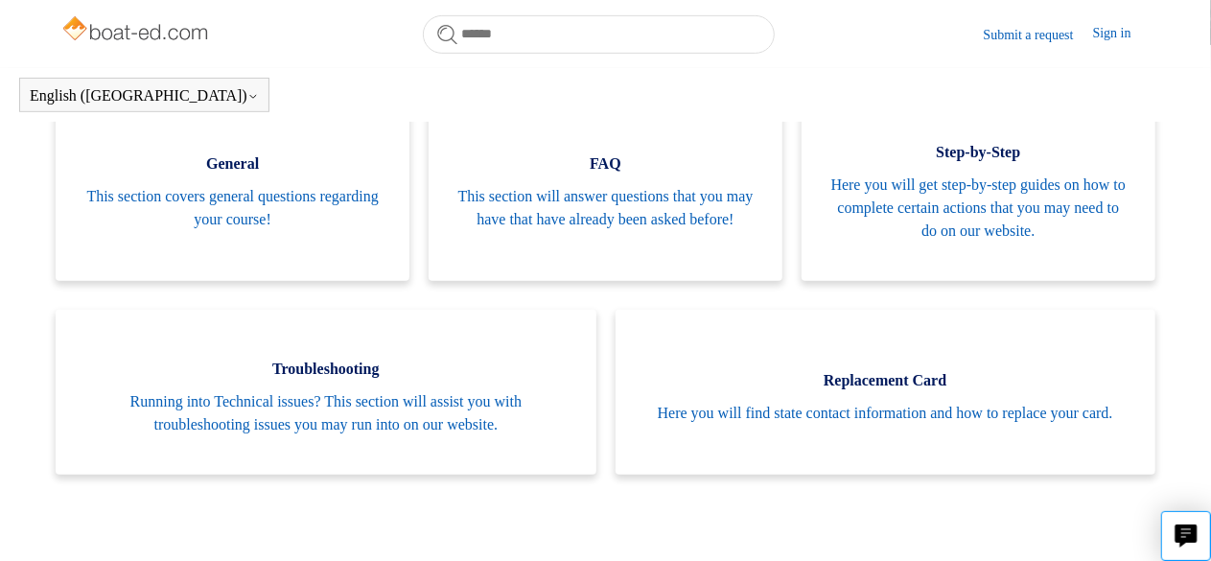
scroll to position [407, 0]
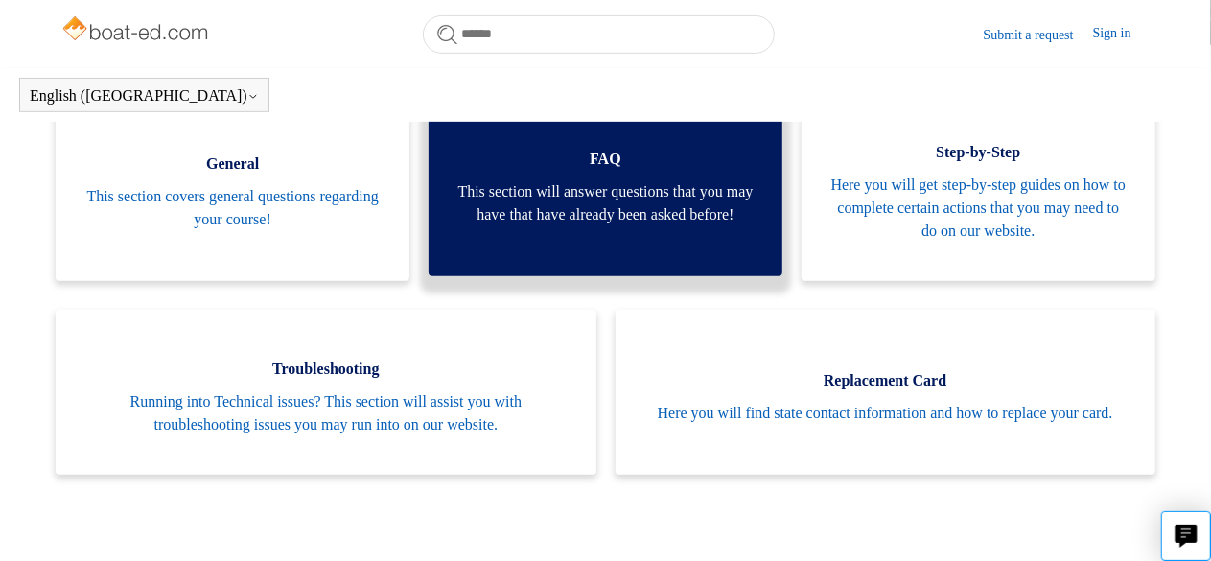
click at [721, 203] on span "This section will answer questions that you may have that have already been ask…" at bounding box center [605, 203] width 296 height 46
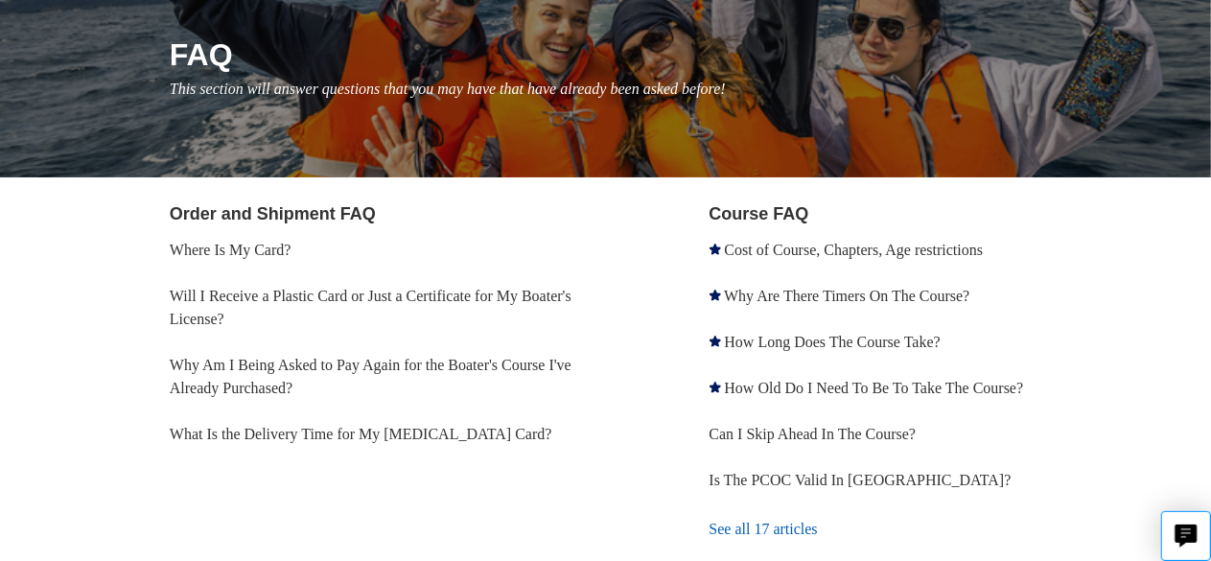
scroll to position [221, 0]
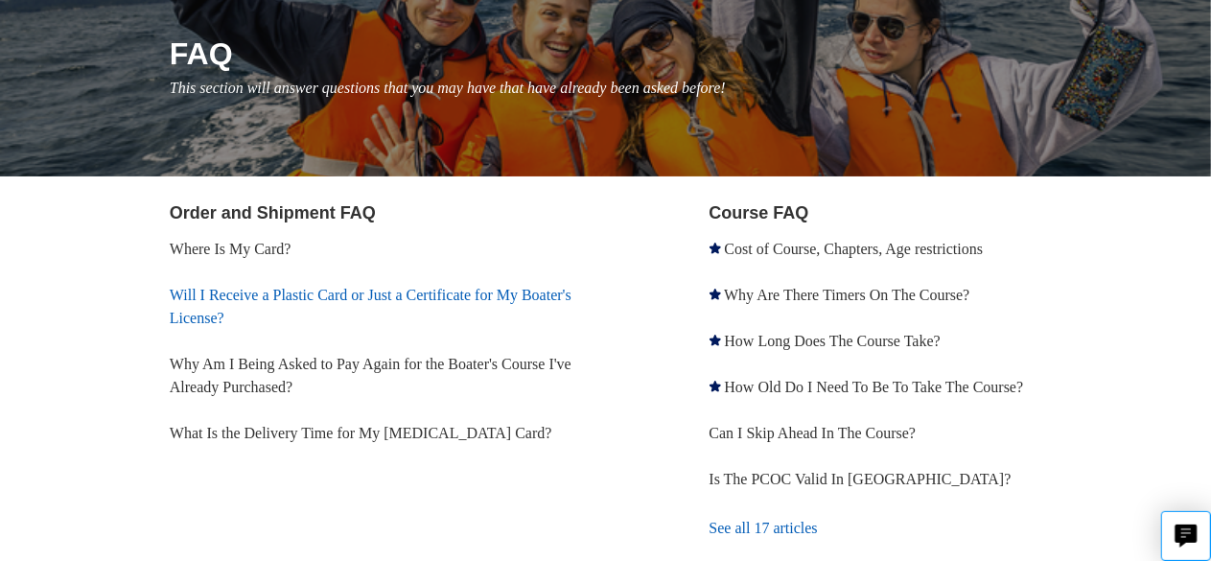
click at [378, 297] on link "Will I Receive a Plastic Card or Just a Certificate for My Boater's License?" at bounding box center [371, 306] width 402 height 39
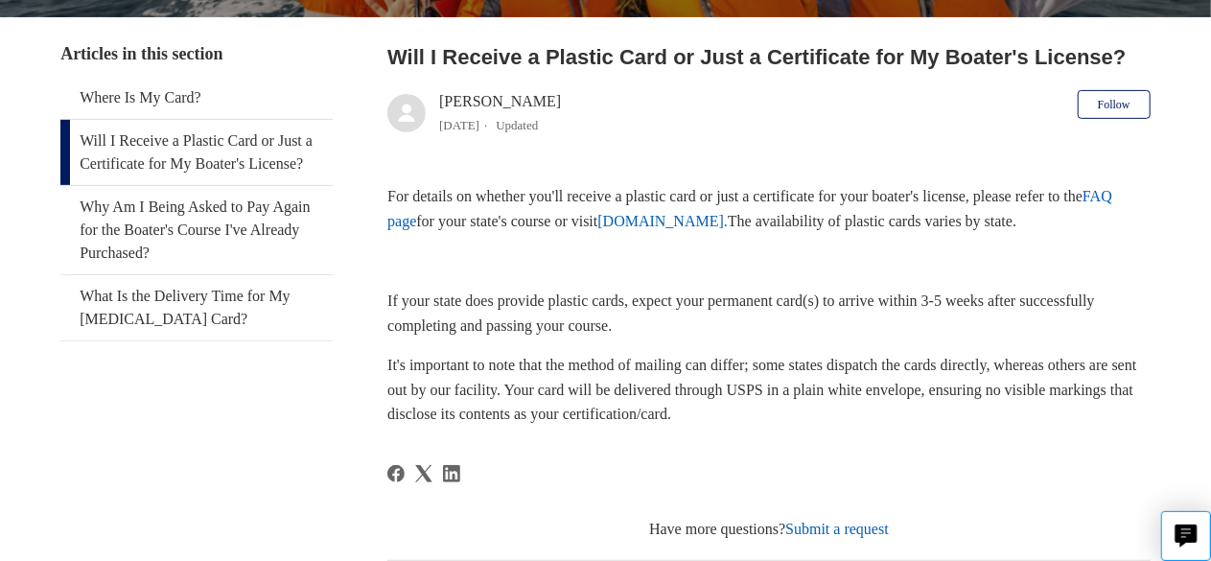
scroll to position [352, 0]
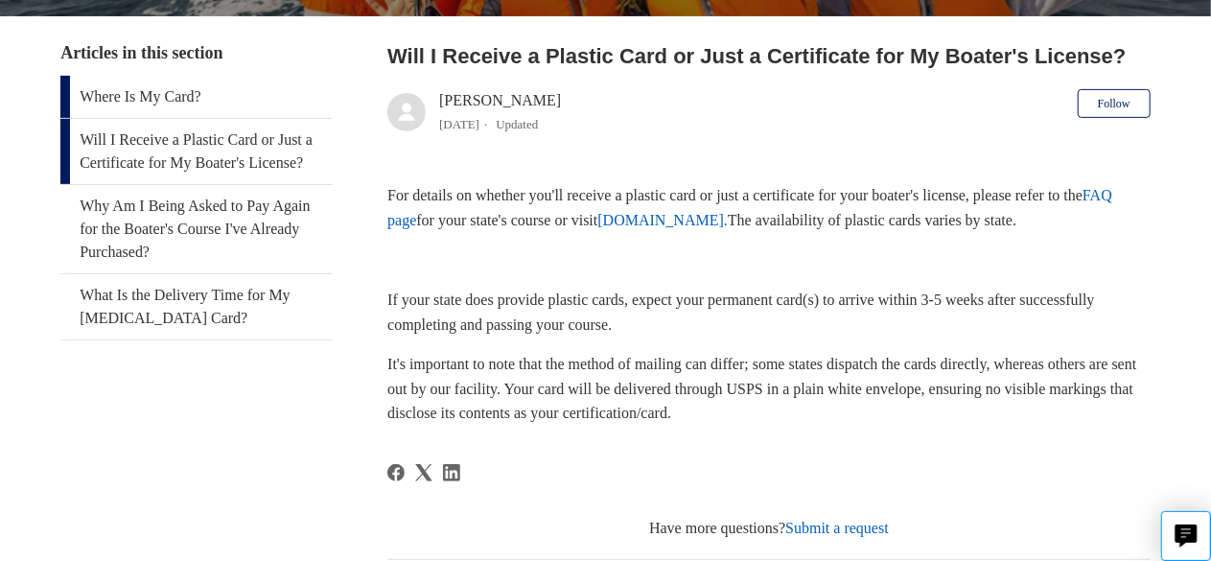
click at [182, 92] on link "Where Is My Card?" at bounding box center [196, 97] width 272 height 42
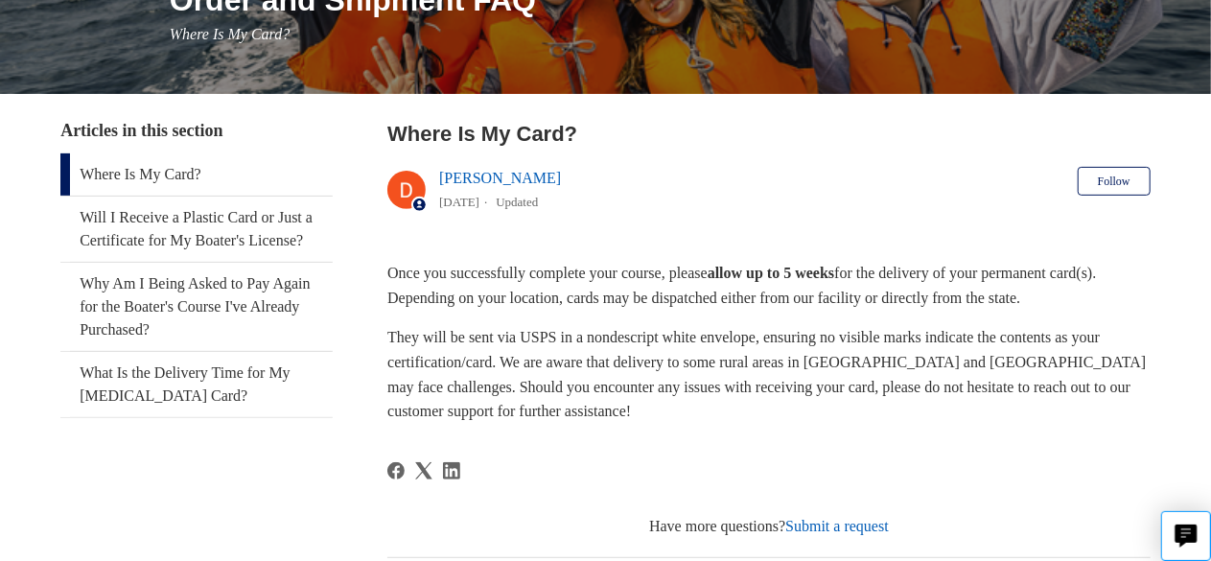
scroll to position [276, 0]
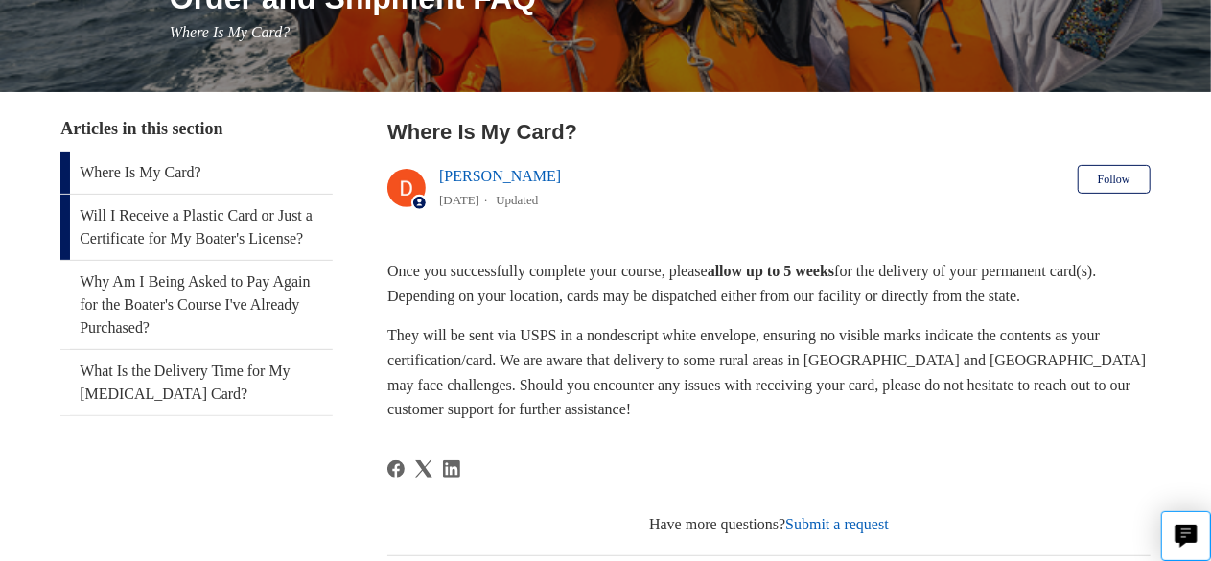
click at [237, 237] on link "Will I Receive a Plastic Card or Just a Certificate for My Boater's License?" at bounding box center [196, 227] width 272 height 65
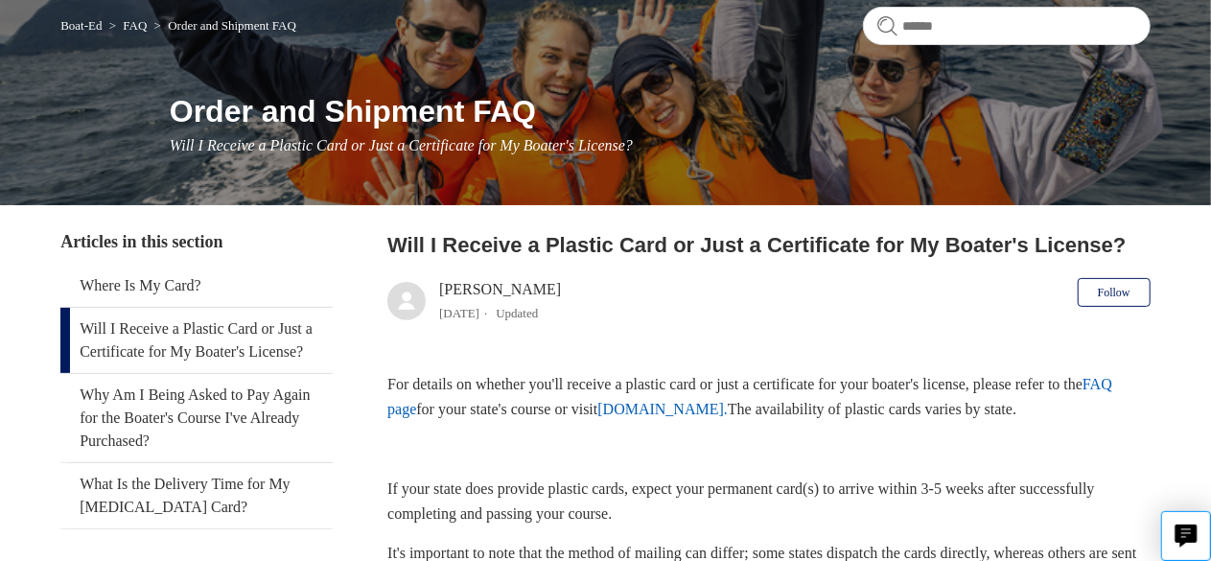
scroll to position [167, 0]
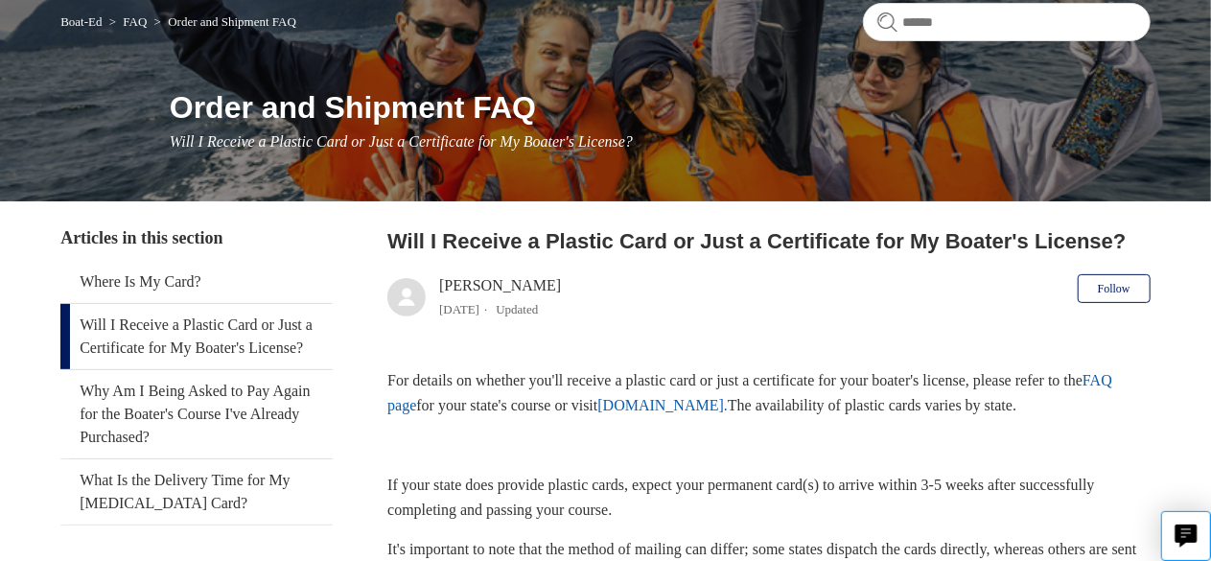
click at [715, 408] on link "[DOMAIN_NAME]." at bounding box center [663, 405] width 130 height 16
